Goal: Register for event/course

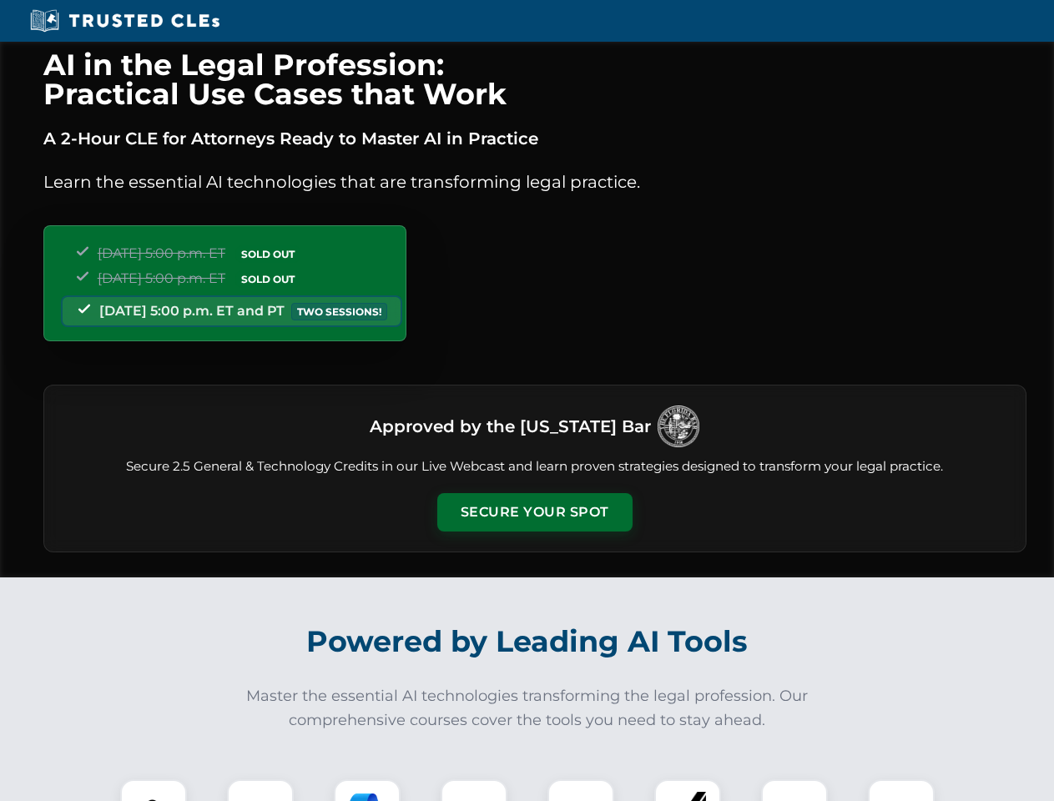
click at [534, 512] on button "Secure Your Spot" at bounding box center [534, 512] width 195 height 38
click at [154, 790] on img at bounding box center [153, 812] width 48 height 48
